Goal: Go to known website: Access a specific website the user already knows

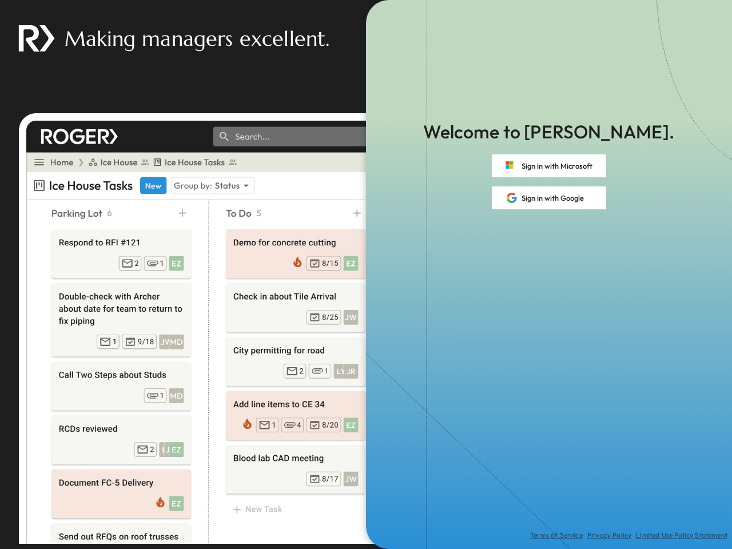
click at [366, 274] on div "Terms of Service Privacy Policy Limited Use Policy Statement" at bounding box center [549, 379] width 366 height 340
click at [549, 166] on button "Sign in with Microsoft" at bounding box center [549, 165] width 114 height 23
click at [549, 198] on button "Sign in with Google" at bounding box center [549, 197] width 114 height 23
